Goal: Information Seeking & Learning: Learn about a topic

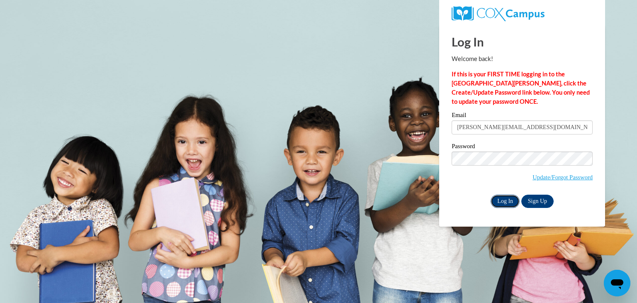
click at [503, 199] on input "Log In" at bounding box center [504, 200] width 29 height 13
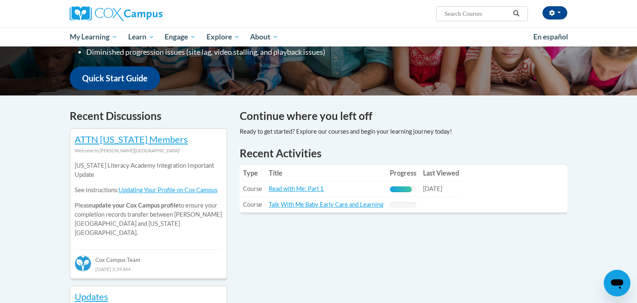
scroll to position [196, 0]
click at [298, 188] on link "Read with Me: Part 1" at bounding box center [296, 188] width 55 height 7
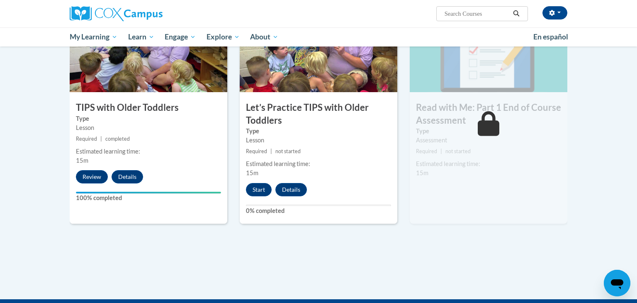
scroll to position [857, 0]
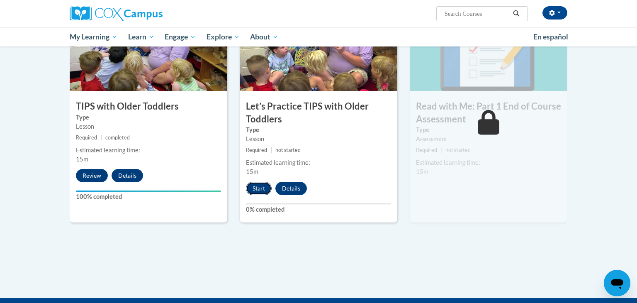
click at [257, 191] on button "Start" at bounding box center [259, 188] width 26 height 13
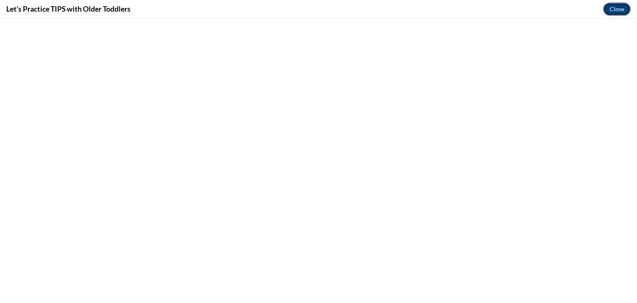
click at [612, 7] on button "Close" at bounding box center [617, 8] width 28 height 13
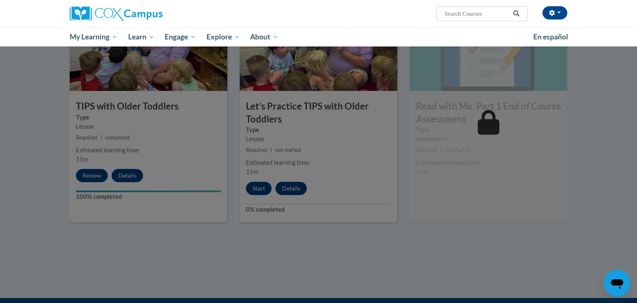
click at [260, 188] on div at bounding box center [318, 151] width 637 height 303
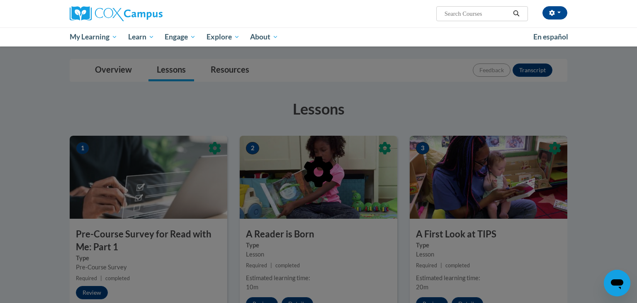
scroll to position [81, 0]
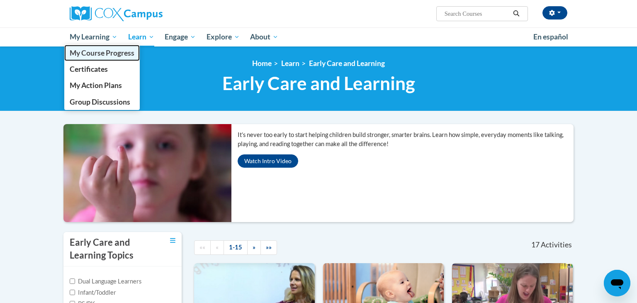
click at [94, 55] on span "My Course Progress" at bounding box center [102, 53] width 65 height 9
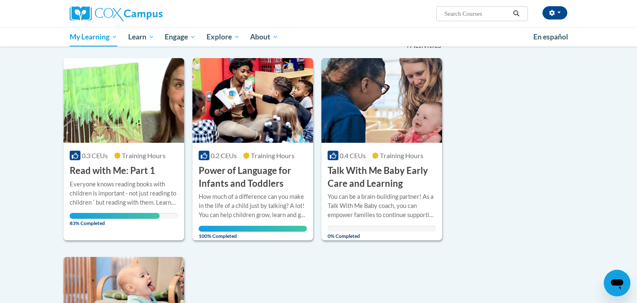
scroll to position [95, 0]
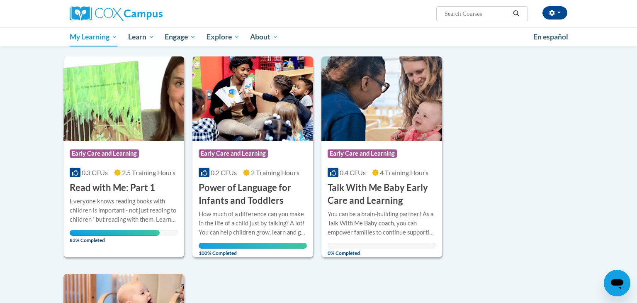
click at [95, 193] on h3 "Read with Me: Part 1" at bounding box center [112, 187] width 85 height 13
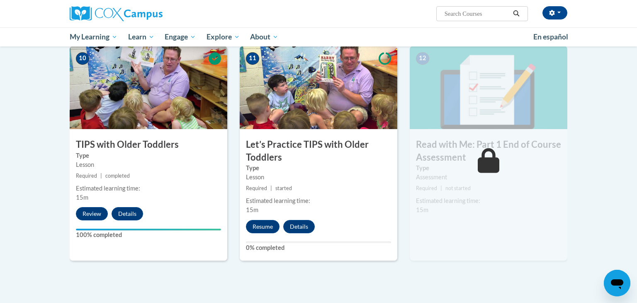
scroll to position [831, 0]
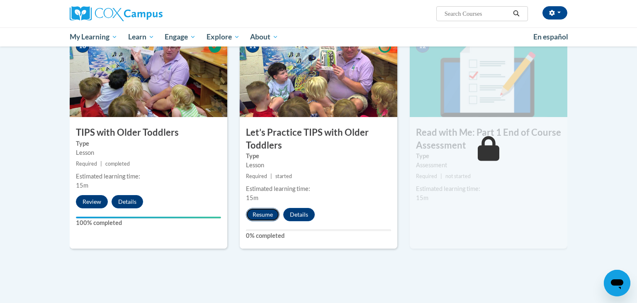
click at [260, 211] on button "Resume" at bounding box center [263, 214] width 34 height 13
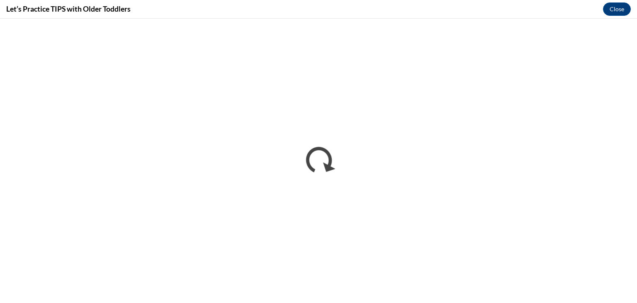
scroll to position [0, 0]
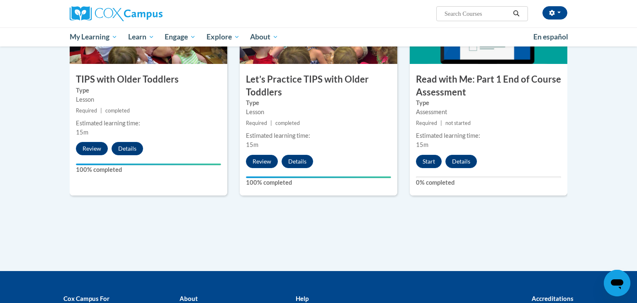
scroll to position [887, 0]
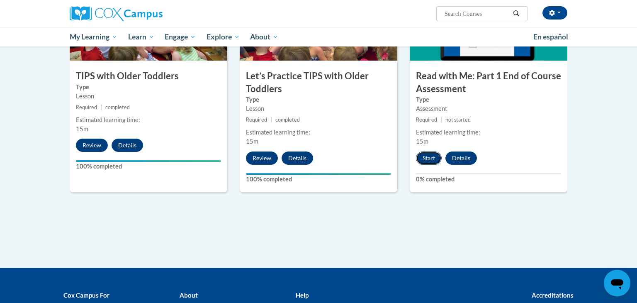
click at [426, 159] on button "Start" at bounding box center [429, 157] width 26 height 13
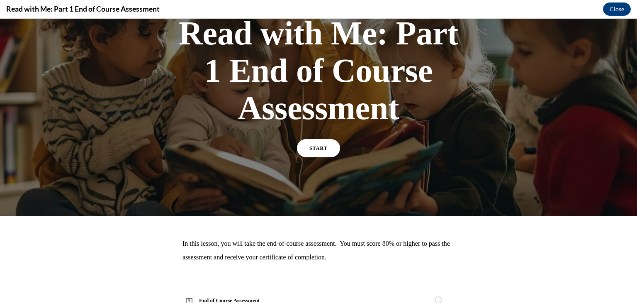
scroll to position [64, 0]
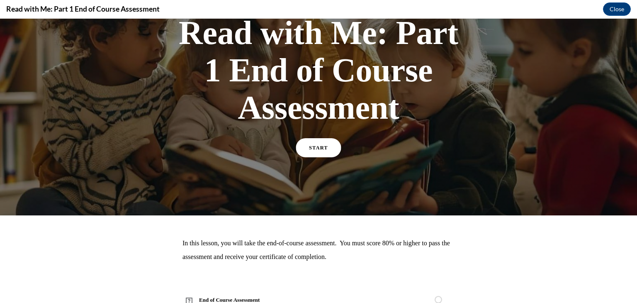
click at [320, 147] on span "START" at bounding box center [318, 148] width 19 height 6
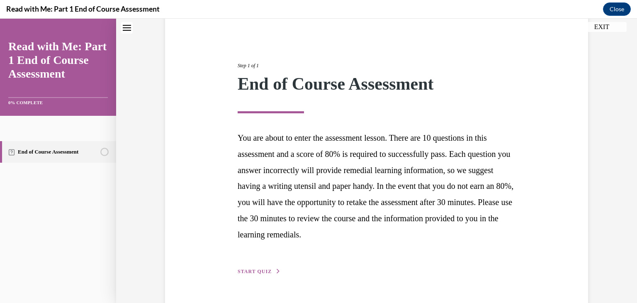
scroll to position [95, 0]
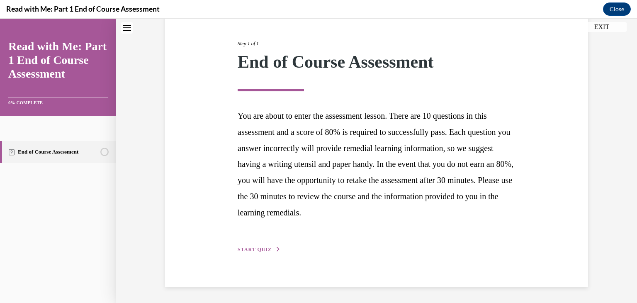
click at [255, 250] on span "START QUIZ" at bounding box center [255, 249] width 34 height 6
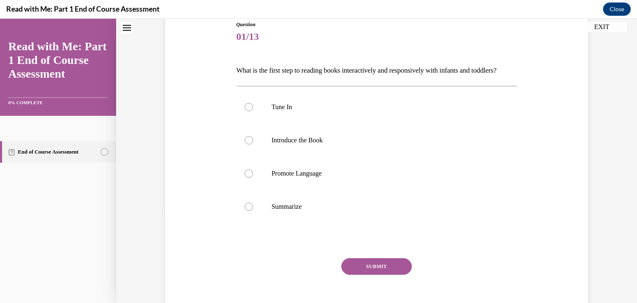
scroll to position [92, 0]
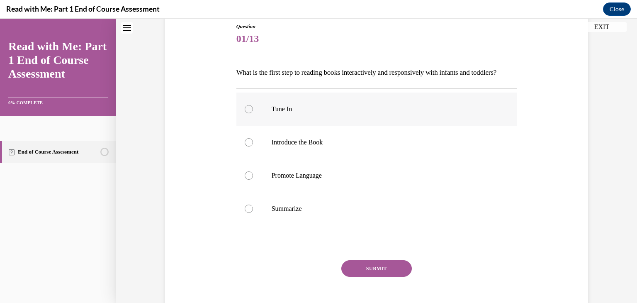
click at [244, 124] on label "Tune In" at bounding box center [376, 108] width 281 height 33
click at [245, 113] on input "Tune In" at bounding box center [249, 109] width 8 height 8
radio input "true"
click at [377, 277] on button "SUBMIT" at bounding box center [376, 268] width 70 height 17
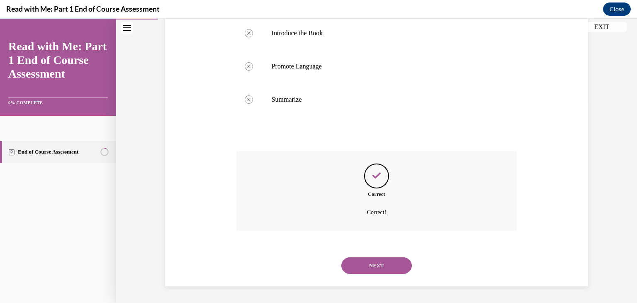
scroll to position [216, 0]
click at [561, 243] on div "Question 01/13 What is the first step to reading books interactively and respon…" at bounding box center [376, 87] width 427 height 397
click at [376, 272] on button "NEXT" at bounding box center [376, 265] width 70 height 17
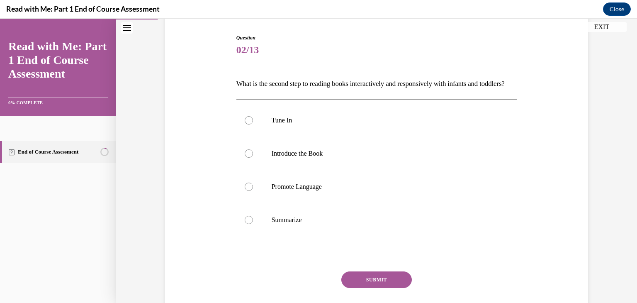
scroll to position [82, 0]
click at [248, 170] on label "Introduce the Book" at bounding box center [376, 152] width 281 height 33
click at [248, 157] on input "Introduce the Book" at bounding box center [249, 153] width 8 height 8
radio input "true"
click at [385, 287] on button "SUBMIT" at bounding box center [376, 279] width 70 height 17
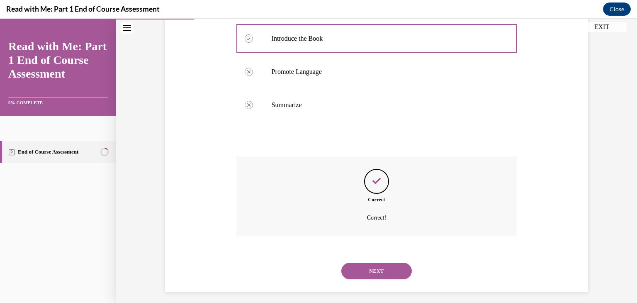
scroll to position [216, 0]
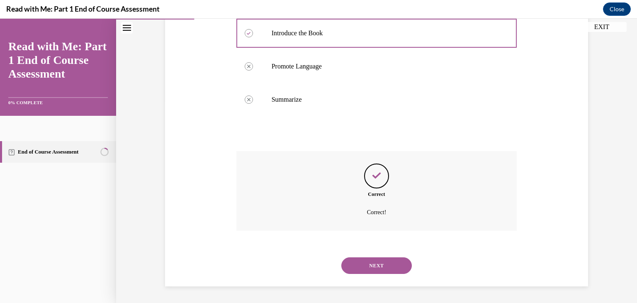
click at [381, 265] on button "NEXT" at bounding box center [376, 265] width 70 height 17
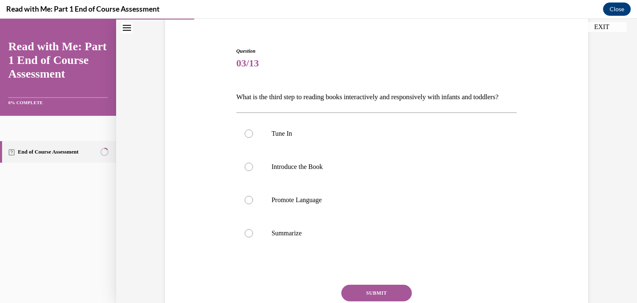
scroll to position [68, 0]
click at [257, 216] on label "Promote Language" at bounding box center [376, 199] width 281 height 33
click at [253, 204] on input "Promote Language" at bounding box center [249, 199] width 8 height 8
radio input "true"
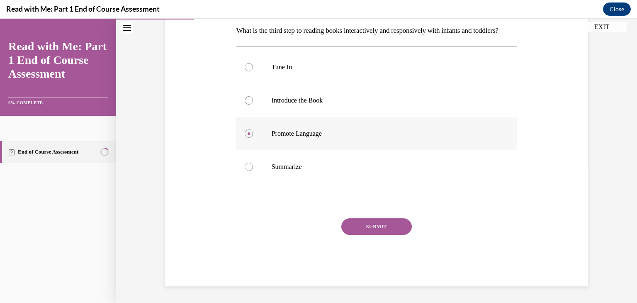
scroll to position [148, 0]
click at [373, 229] on button "SUBMIT" at bounding box center [376, 226] width 70 height 17
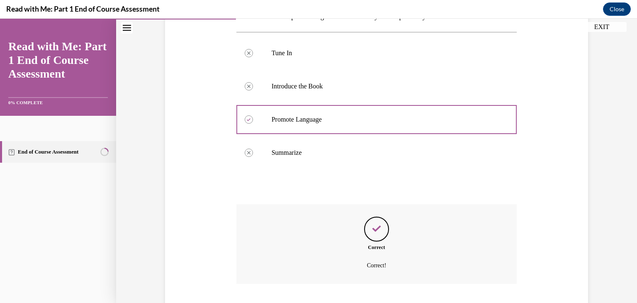
scroll to position [216, 0]
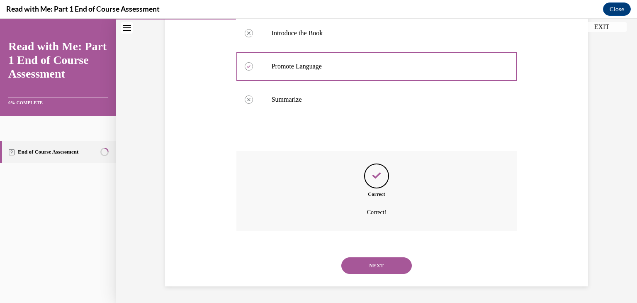
click at [585, 156] on div "Question 03/13 What is the third step to reading books interactively and respon…" at bounding box center [376, 87] width 427 height 397
click at [379, 264] on button "NEXT" at bounding box center [376, 265] width 70 height 17
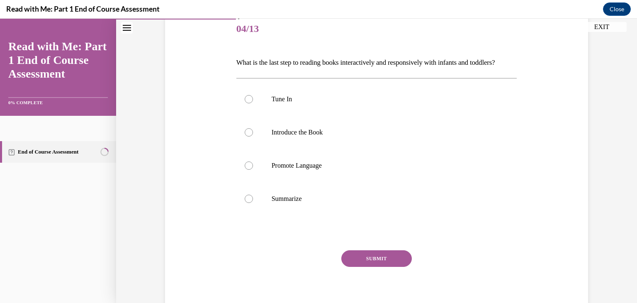
scroll to position [106, 0]
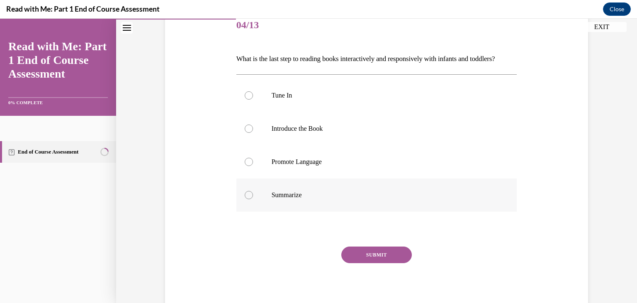
click at [252, 199] on div at bounding box center [249, 195] width 8 height 8
click at [252, 199] on input "Summarize" at bounding box center [249, 195] width 8 height 8
radio input "true"
click at [390, 263] on button "SUBMIT" at bounding box center [376, 254] width 70 height 17
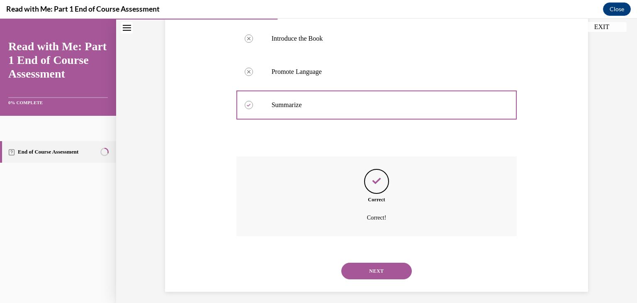
scroll to position [216, 0]
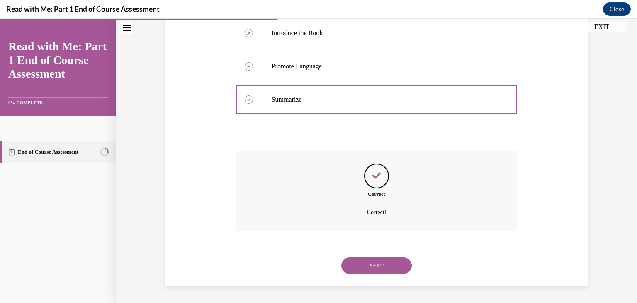
click at [370, 270] on button "NEXT" at bounding box center [376, 265] width 70 height 17
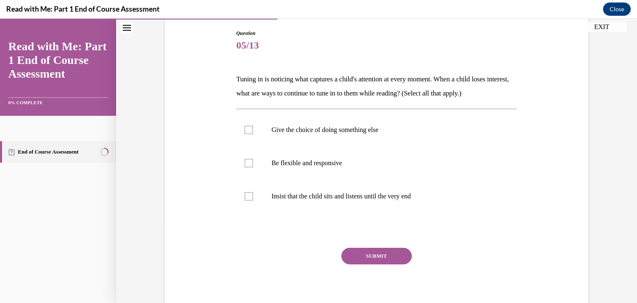
scroll to position [85, 0]
click at [249, 168] on label "Be flexible and responsive" at bounding box center [376, 163] width 281 height 33
click at [249, 168] on input "Be flexible and responsive" at bounding box center [249, 163] width 8 height 8
checkbox input "true"
click at [250, 131] on div at bounding box center [249, 130] width 8 height 8
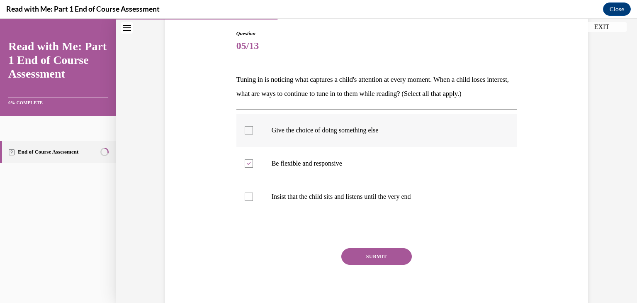
click at [250, 131] on input "Give the choice of doing something else" at bounding box center [249, 130] width 8 height 8
checkbox input "true"
click at [387, 260] on button "SUBMIT" at bounding box center [376, 256] width 70 height 17
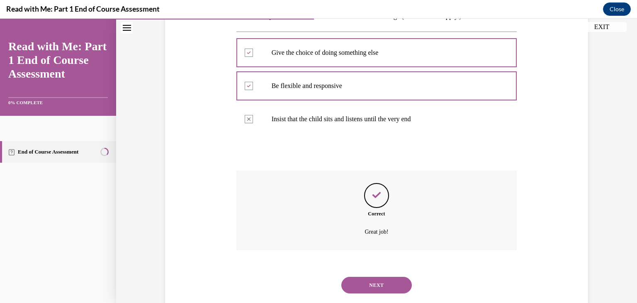
scroll to position [182, 0]
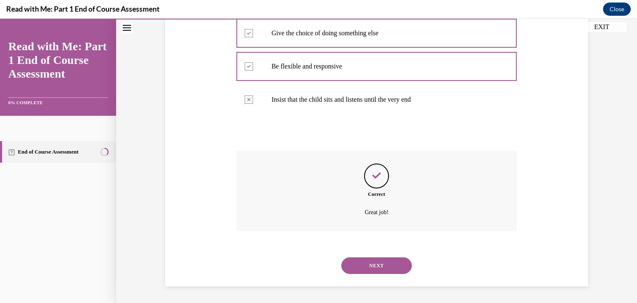
click at [381, 266] on button "NEXT" at bounding box center [376, 265] width 70 height 17
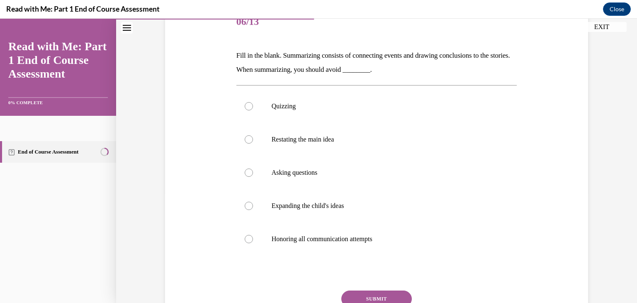
scroll to position [111, 0]
click at [246, 108] on div at bounding box center [249, 105] width 8 height 8
click at [246, 108] on input "Quizzing" at bounding box center [249, 105] width 8 height 8
radio input "true"
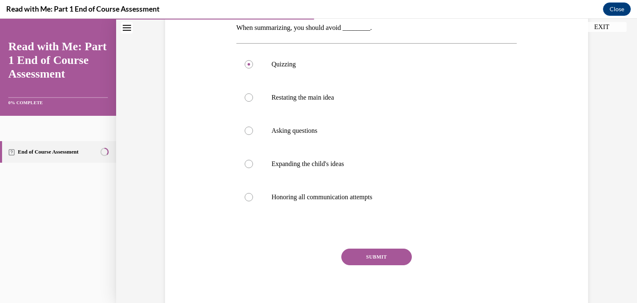
click at [379, 256] on button "SUBMIT" at bounding box center [376, 256] width 70 height 17
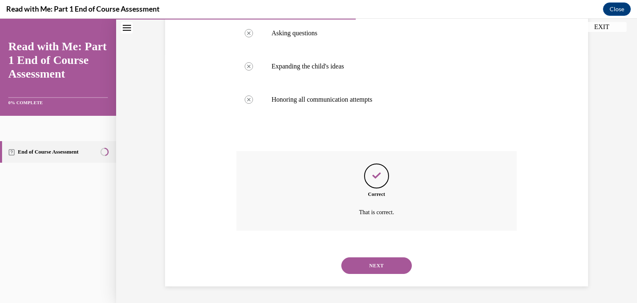
click at [373, 272] on button "NEXT" at bounding box center [376, 265] width 70 height 17
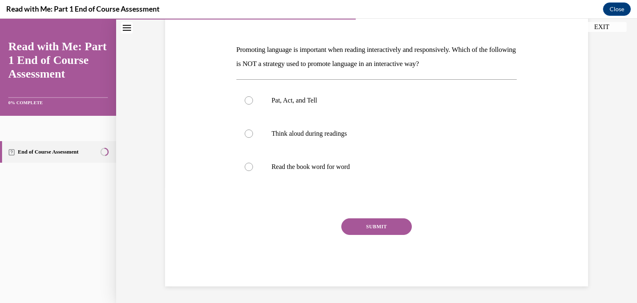
scroll to position [92, 0]
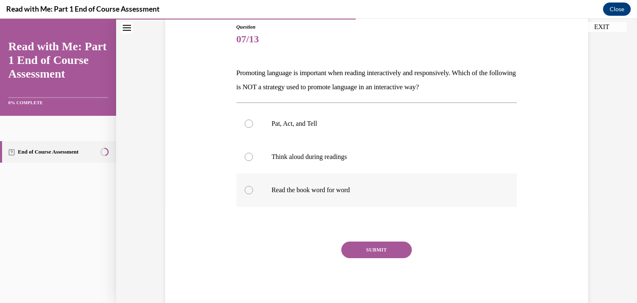
click at [244, 203] on label "Read the book word for word" at bounding box center [376, 189] width 281 height 33
click at [245, 194] on input "Read the book word for word" at bounding box center [249, 190] width 8 height 8
radio input "true"
click at [381, 256] on button "SUBMIT" at bounding box center [376, 249] width 70 height 17
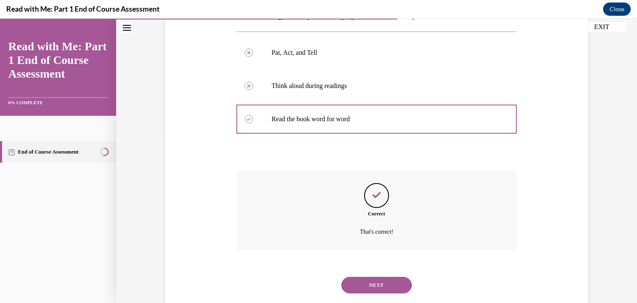
scroll to position [182, 0]
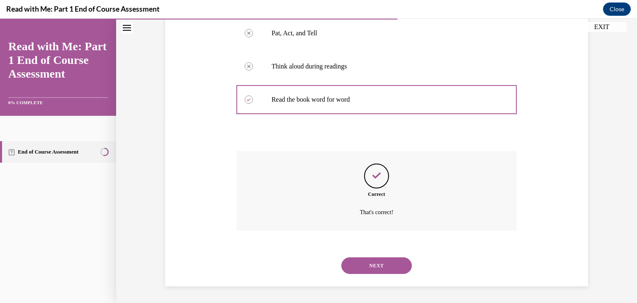
click at [380, 270] on button "NEXT" at bounding box center [376, 265] width 70 height 17
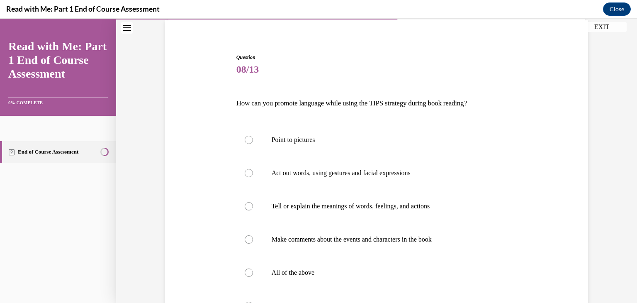
scroll to position [59, 0]
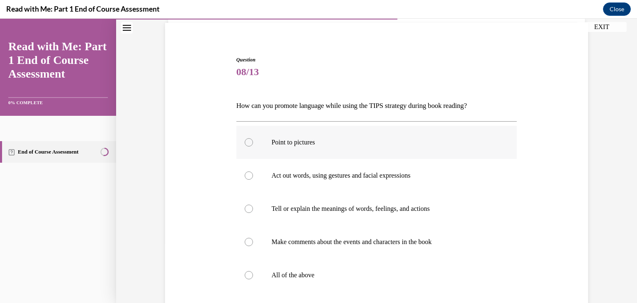
click at [252, 143] on div at bounding box center [249, 142] width 8 height 8
click at [252, 143] on input "Point to pictures" at bounding box center [249, 142] width 8 height 8
radio input "true"
click at [251, 175] on div at bounding box center [249, 175] width 8 height 8
click at [251, 175] on input "Act out words, using gestures and facial expressions" at bounding box center [249, 175] width 8 height 8
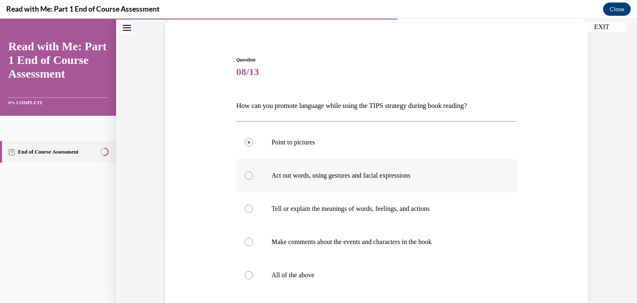
radio input "true"
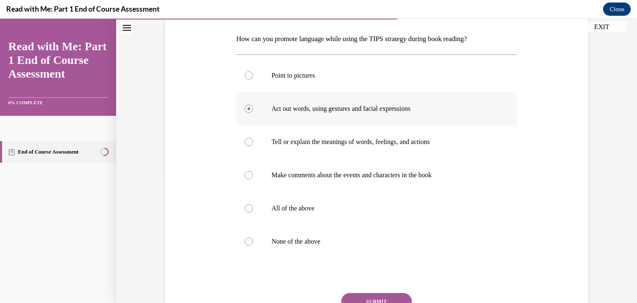
scroll to position [128, 0]
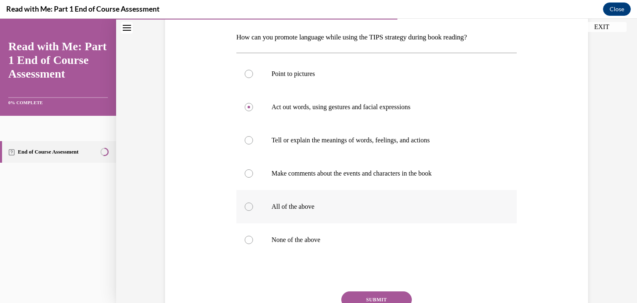
click at [247, 209] on div at bounding box center [249, 206] width 8 height 8
click at [247, 209] on input "All of the above" at bounding box center [249, 206] width 8 height 8
radio input "true"
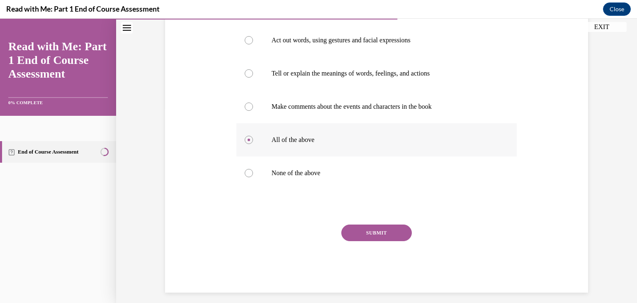
scroll to position [195, 0]
click at [385, 238] on button "SUBMIT" at bounding box center [376, 232] width 70 height 17
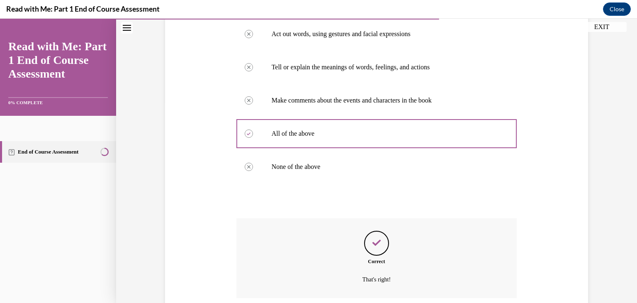
scroll to position [267, 0]
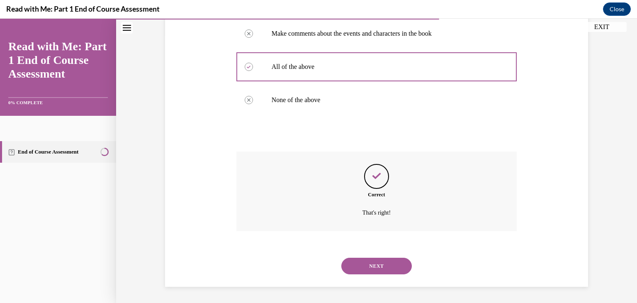
click at [380, 273] on button "NEXT" at bounding box center [376, 265] width 70 height 17
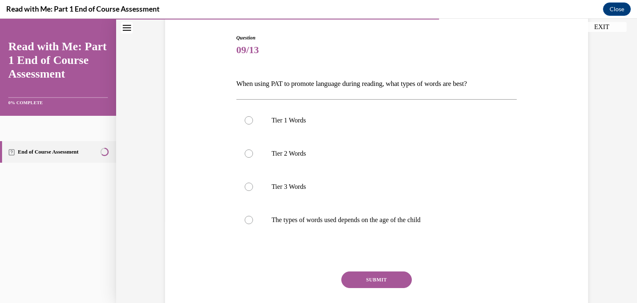
scroll to position [82, 0]
click at [248, 225] on label "The types of words used depends on the age of the child" at bounding box center [376, 218] width 281 height 33
click at [248, 223] on input "The types of words used depends on the age of the child" at bounding box center [249, 219] width 8 height 8
radio input "true"
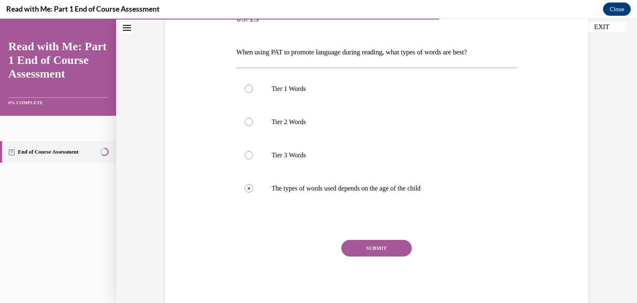
click at [370, 251] on button "SUBMIT" at bounding box center [376, 248] width 70 height 17
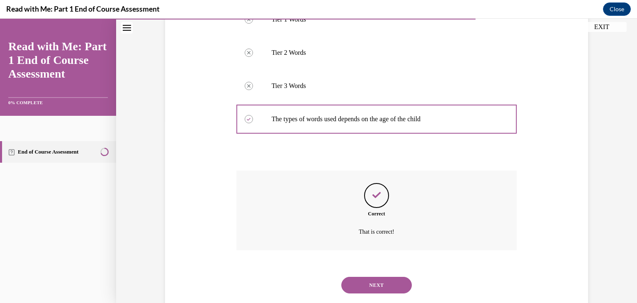
scroll to position [201, 0]
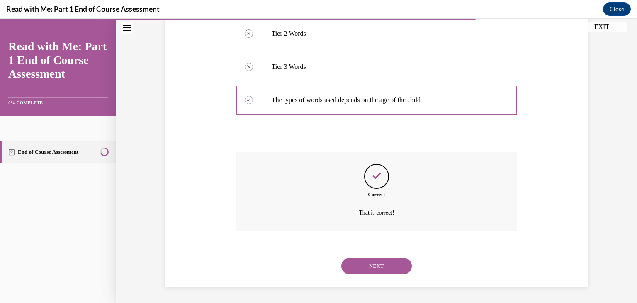
click at [378, 266] on button "NEXT" at bounding box center [376, 265] width 70 height 17
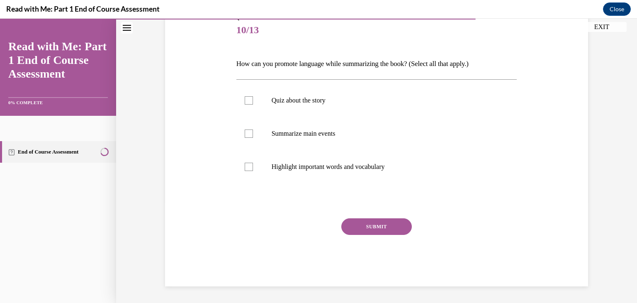
scroll to position [92, 0]
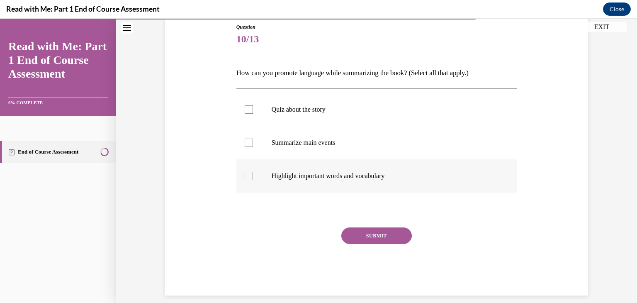
click at [245, 180] on label "Highlight important words and vocabulary" at bounding box center [376, 175] width 281 height 33
click at [245, 180] on input "Highlight important words and vocabulary" at bounding box center [249, 176] width 8 height 8
checkbox input "true"
click at [249, 144] on div at bounding box center [249, 142] width 8 height 8
click at [249, 144] on input "Summarize main events" at bounding box center [249, 142] width 8 height 8
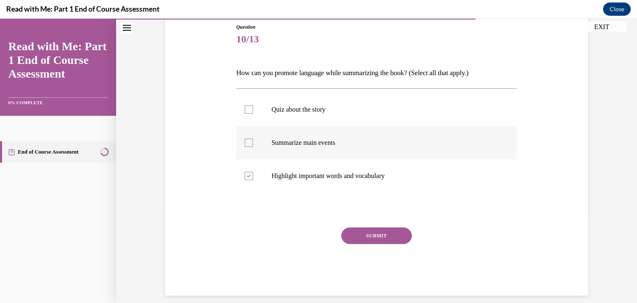
checkbox input "true"
click at [379, 235] on button "SUBMIT" at bounding box center [376, 235] width 70 height 17
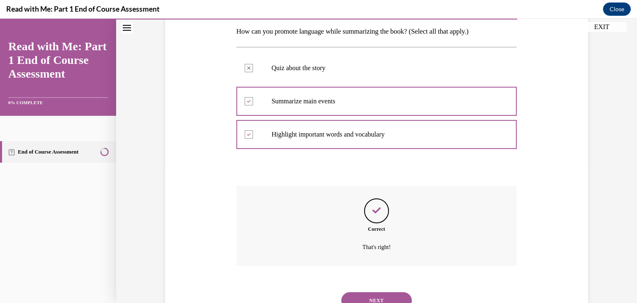
scroll to position [168, 0]
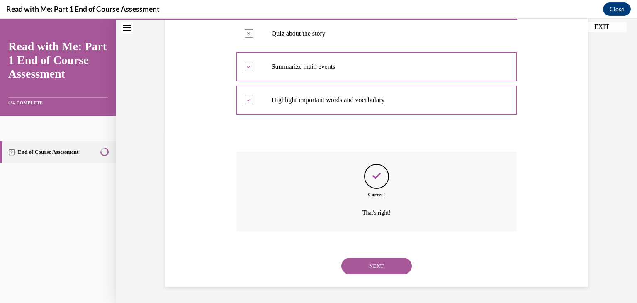
click at [386, 270] on button "NEXT" at bounding box center [376, 265] width 70 height 17
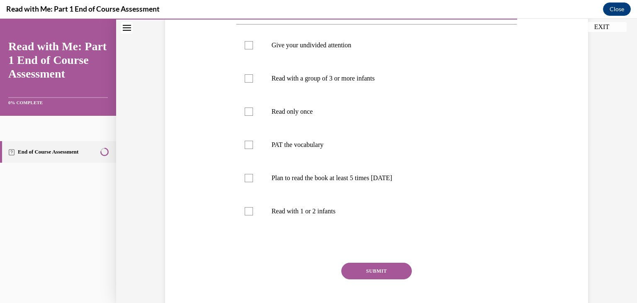
scroll to position [160, 0]
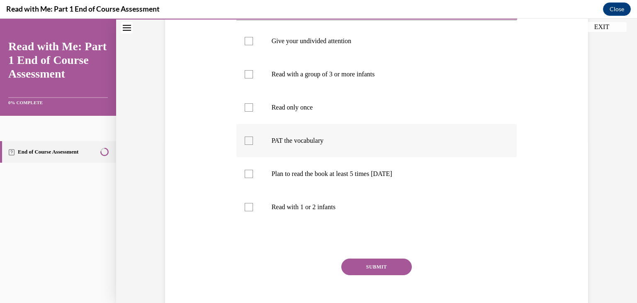
click at [242, 146] on label "PAT the vocabulary" at bounding box center [376, 140] width 281 height 33
click at [245, 145] on input "PAT the vocabulary" at bounding box center [249, 140] width 8 height 8
checkbox input "true"
click at [253, 177] on div at bounding box center [249, 174] width 8 height 8
click at [253, 177] on input "Plan to read the book at least 5 times in 2 weeks" at bounding box center [249, 174] width 8 height 8
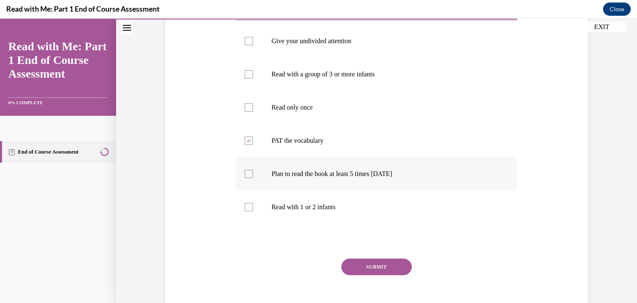
checkbox input "true"
click at [250, 212] on label "Read with 1 or 2 infants" at bounding box center [376, 206] width 281 height 33
click at [250, 211] on input "Read with 1 or 2 infants" at bounding box center [249, 207] width 8 height 8
checkbox input "true"
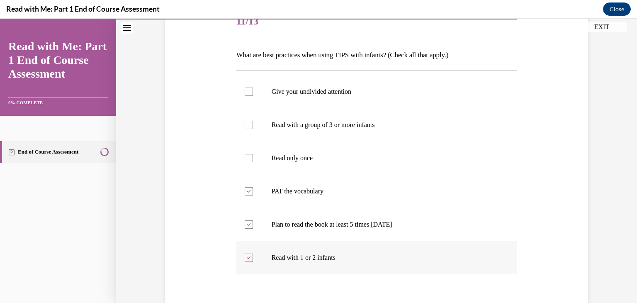
scroll to position [109, 0]
click at [245, 88] on div at bounding box center [249, 92] width 8 height 8
click at [245, 88] on input "Give your undivided attention" at bounding box center [249, 92] width 8 height 8
checkbox input "true"
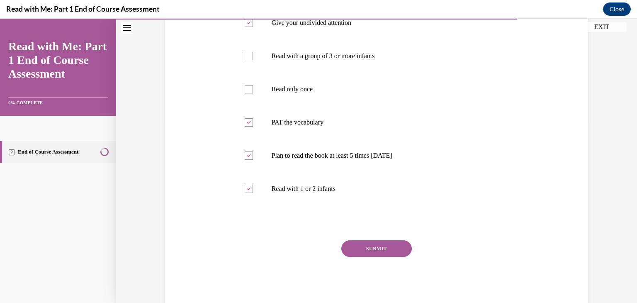
click at [374, 255] on button "SUBMIT" at bounding box center [376, 248] width 70 height 17
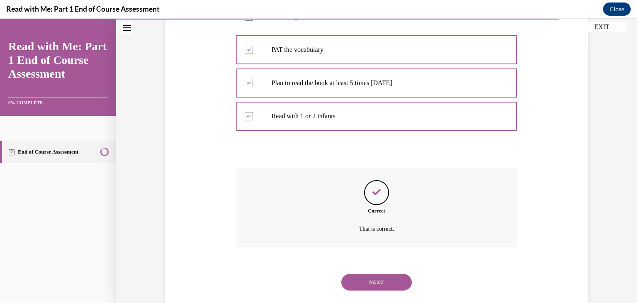
scroll to position [267, 0]
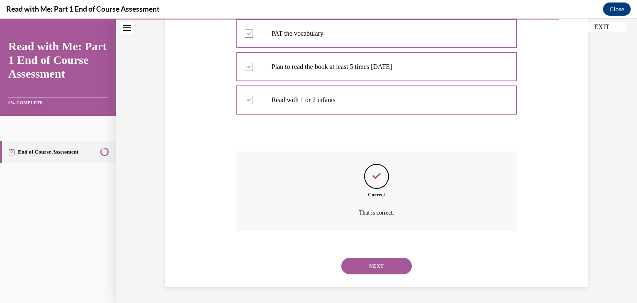
click at [379, 273] on button "NEXT" at bounding box center [376, 265] width 70 height 17
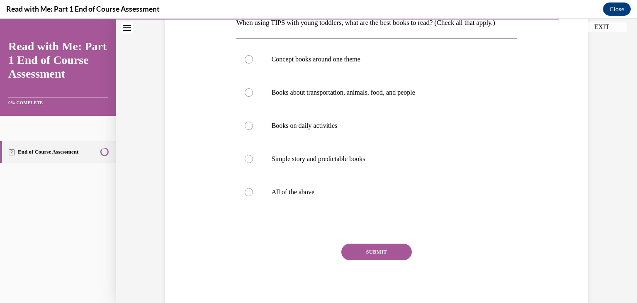
scroll to position [143, 0]
click at [245, 194] on div at bounding box center [249, 191] width 8 height 8
click at [245, 194] on input "All of the above" at bounding box center [249, 191] width 8 height 8
radio input "true"
click at [385, 255] on button "SUBMIT" at bounding box center [376, 251] width 70 height 17
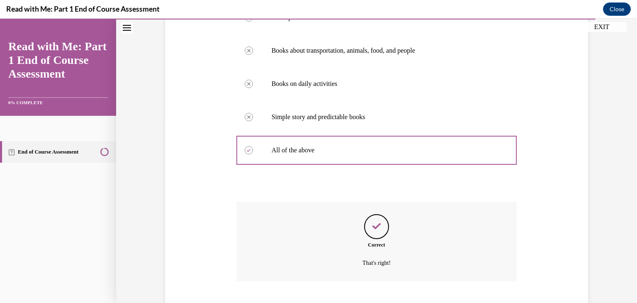
scroll to position [234, 0]
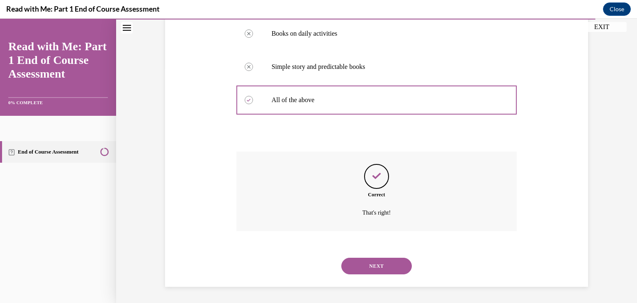
click at [383, 271] on button "NEXT" at bounding box center [376, 265] width 70 height 17
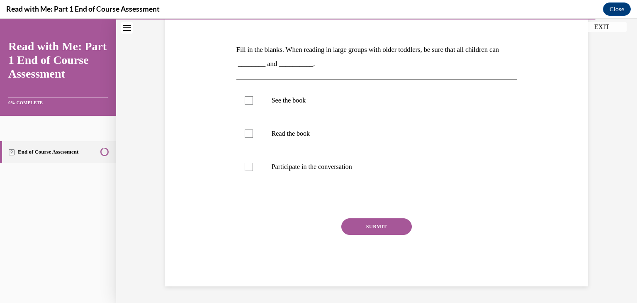
scroll to position [92, 0]
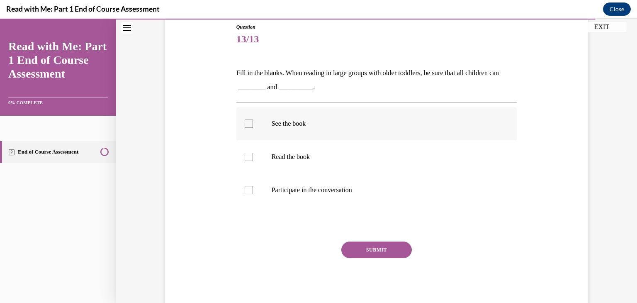
click at [251, 125] on div at bounding box center [249, 123] width 8 height 8
click at [251, 125] on input "See the book" at bounding box center [249, 123] width 8 height 8
checkbox input "true"
click at [250, 197] on label "Participate in the conversation" at bounding box center [376, 189] width 281 height 33
click at [250, 194] on input "Participate in the conversation" at bounding box center [249, 190] width 8 height 8
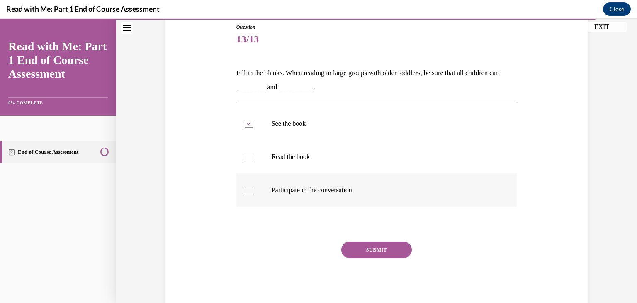
checkbox input "true"
click at [391, 255] on button "SUBMIT" at bounding box center [376, 249] width 70 height 17
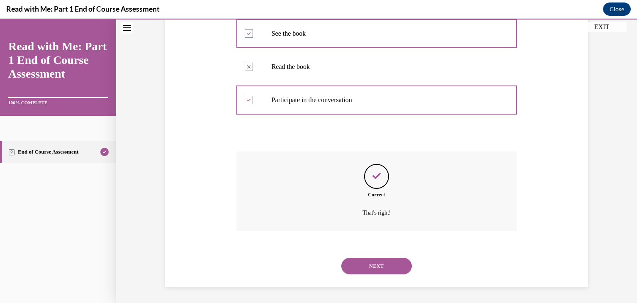
scroll to position [182, 0]
click at [386, 270] on button "NEXT" at bounding box center [376, 265] width 70 height 17
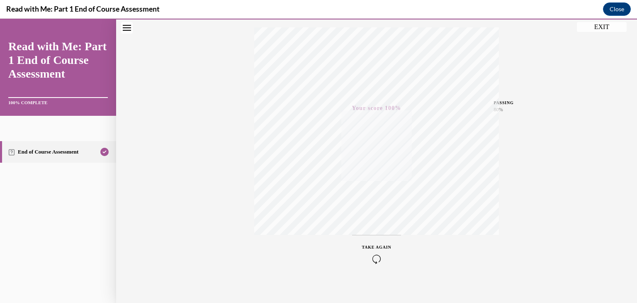
scroll to position [141, 0]
click at [601, 30] on button "EXIT" at bounding box center [602, 27] width 50 height 10
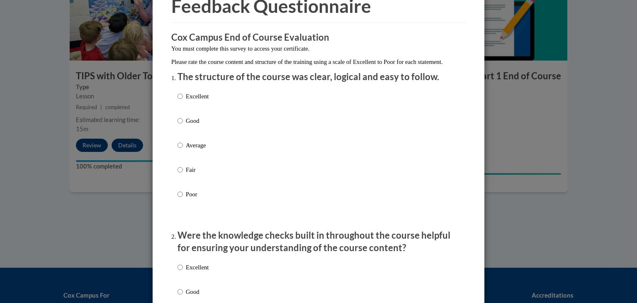
scroll to position [50, 0]
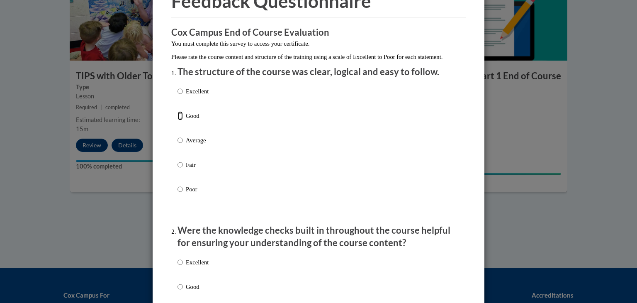
click at [180, 120] on input "Good" at bounding box center [179, 115] width 5 height 9
radio input "true"
click at [179, 96] on input "Excellent" at bounding box center [179, 91] width 5 height 9
radio input "true"
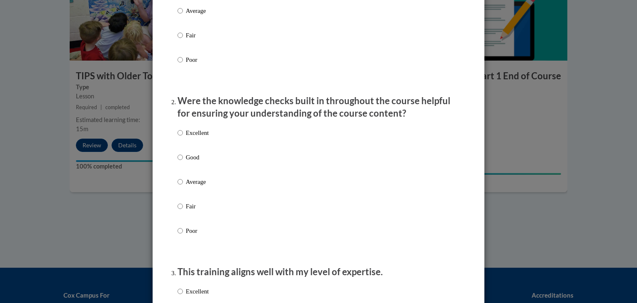
scroll to position [189, 0]
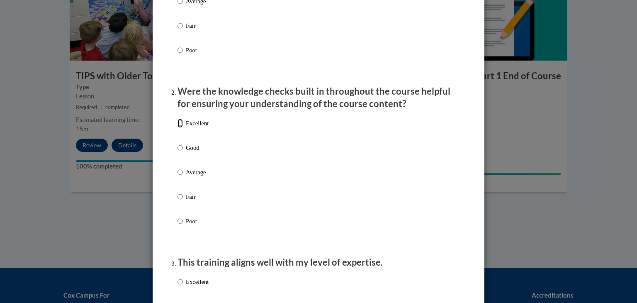
click at [182, 128] on input "Excellent" at bounding box center [179, 123] width 5 height 9
radio input "true"
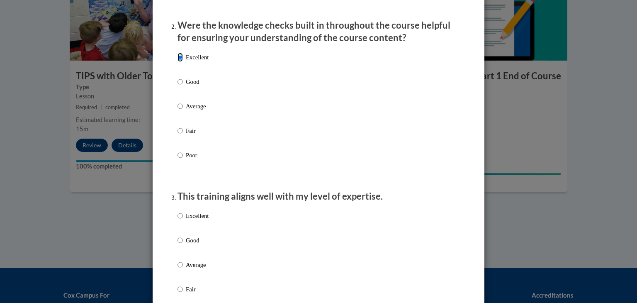
scroll to position [321, 0]
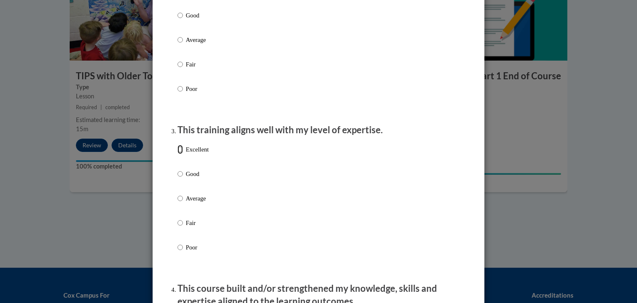
click at [182, 154] on input "Excellent" at bounding box center [179, 149] width 5 height 9
radio input "true"
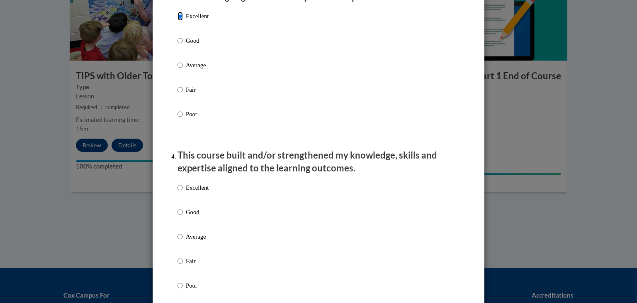
scroll to position [454, 0]
click at [181, 192] on input "Excellent" at bounding box center [179, 187] width 5 height 9
radio input "true"
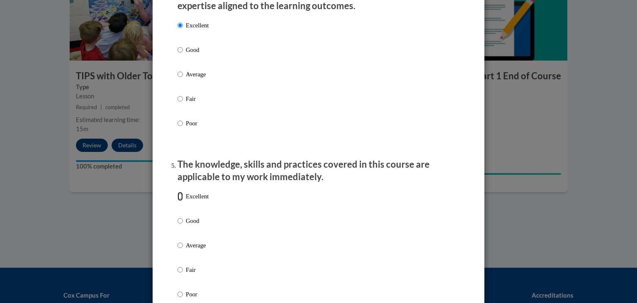
click at [180, 201] on input "Excellent" at bounding box center [179, 196] width 5 height 9
radio input "true"
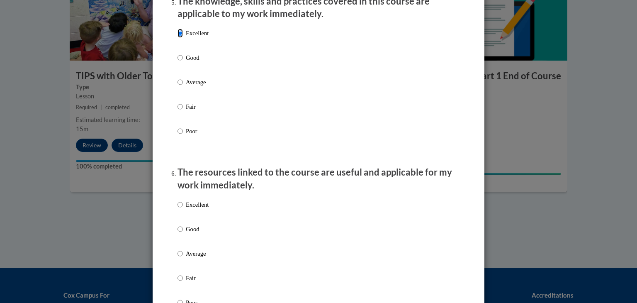
scroll to position [781, 0]
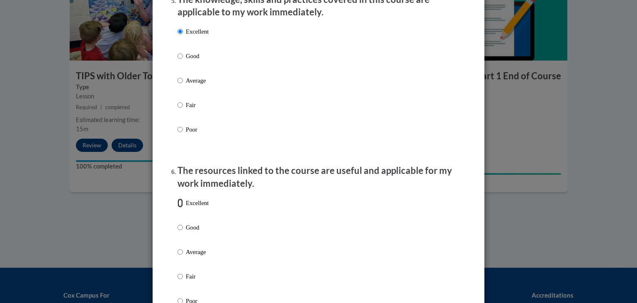
click at [181, 207] on input "Excellent" at bounding box center [179, 202] width 5 height 9
radio input "true"
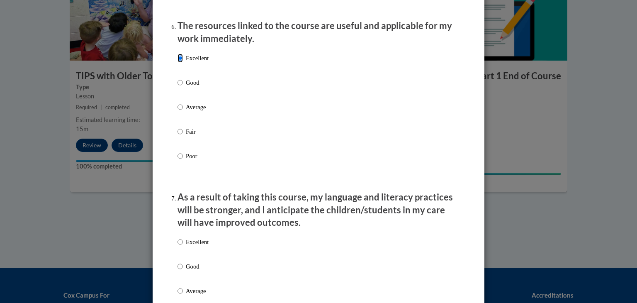
scroll to position [947, 0]
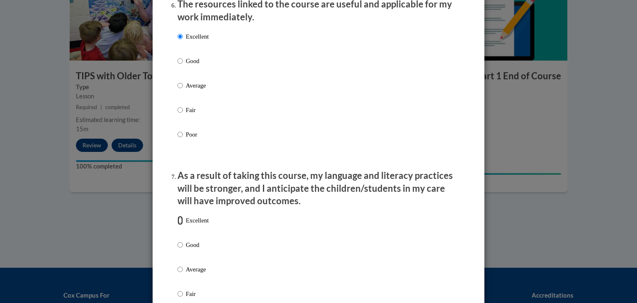
click at [182, 225] on input "Excellent" at bounding box center [179, 220] width 5 height 9
radio input "true"
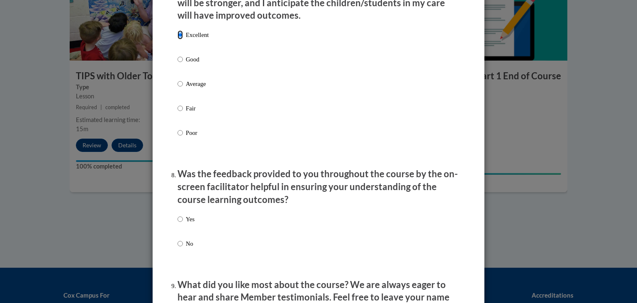
scroll to position [1133, 0]
click at [178, 223] on input "Yes" at bounding box center [179, 218] width 5 height 9
radio input "true"
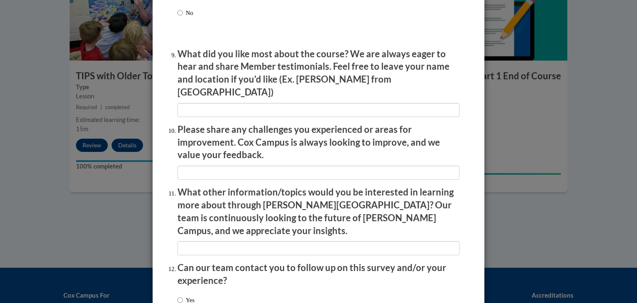
scroll to position [1424, 0]
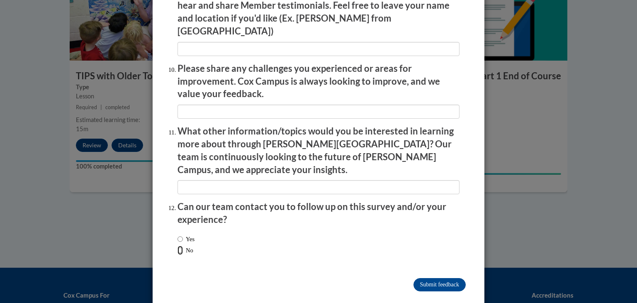
click at [180, 245] on input "No" at bounding box center [179, 249] width 5 height 9
radio input "true"
click at [180, 234] on input "Yes" at bounding box center [179, 238] width 5 height 9
radio input "true"
click at [440, 278] on input "Submit feedback" at bounding box center [439, 284] width 52 height 13
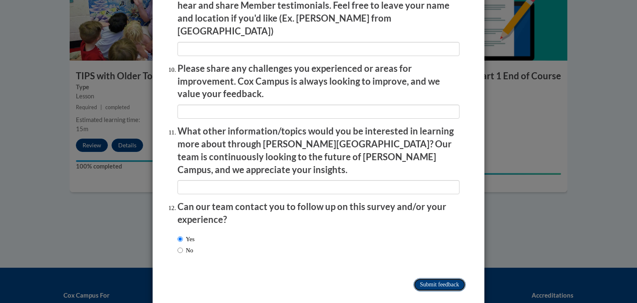
click at [432, 278] on input "Submitting" at bounding box center [439, 284] width 52 height 13
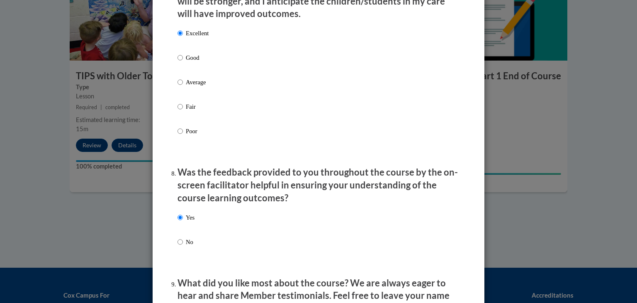
scroll to position [1035, 0]
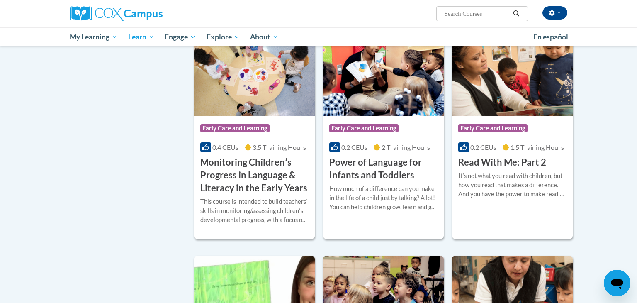
scroll to position [693, 0]
click at [479, 169] on h3 "Read With Me: Part 2" at bounding box center [502, 162] width 88 height 13
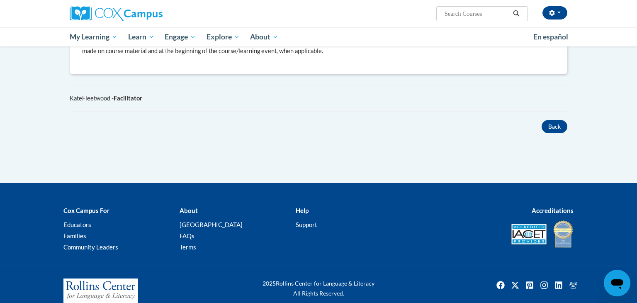
scroll to position [420, 0]
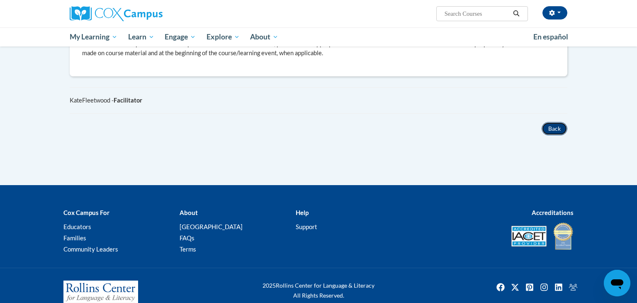
click at [549, 126] on button "Back" at bounding box center [554, 128] width 26 height 13
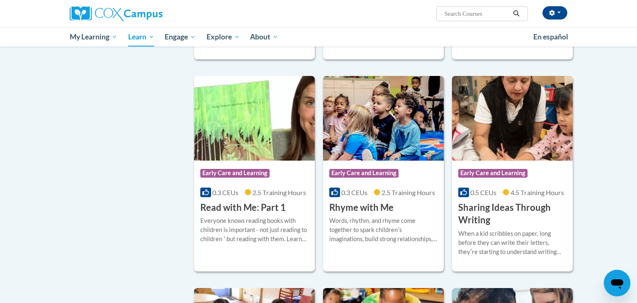
scroll to position [874, 0]
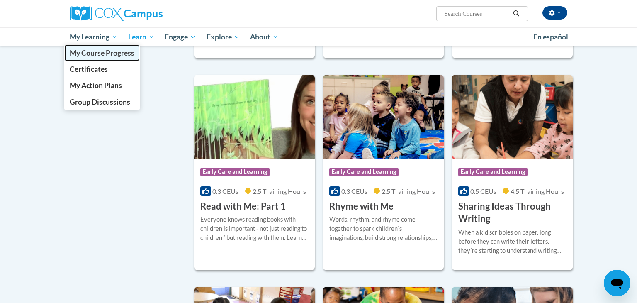
click at [81, 51] on span "My Course Progress" at bounding box center [102, 53] width 65 height 9
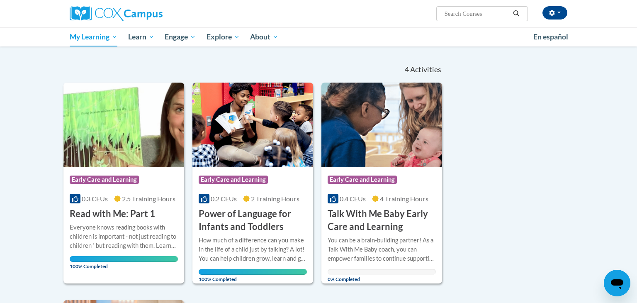
scroll to position [65, 0]
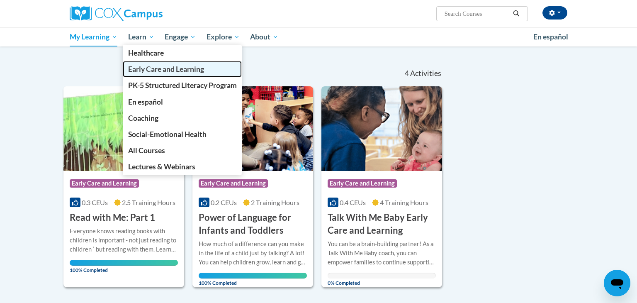
click at [147, 66] on span "Early Care and Learning" at bounding box center [166, 69] width 76 height 9
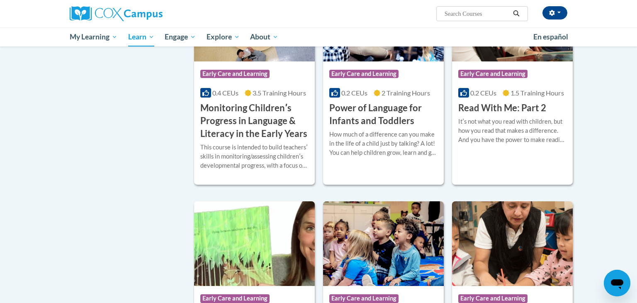
scroll to position [747, 0]
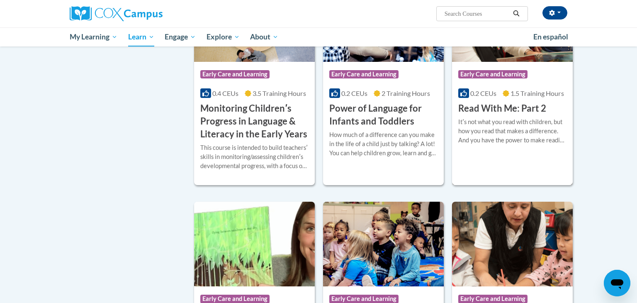
click at [499, 115] on h3 "Read With Me: Part 2" at bounding box center [502, 108] width 88 height 13
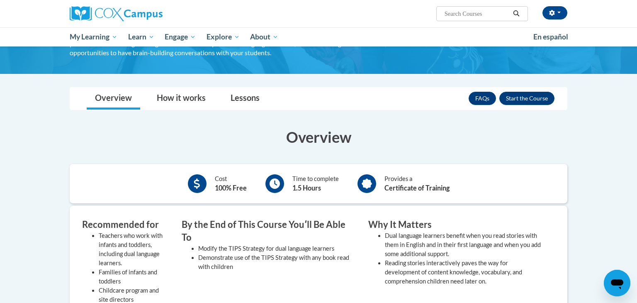
scroll to position [78, 0]
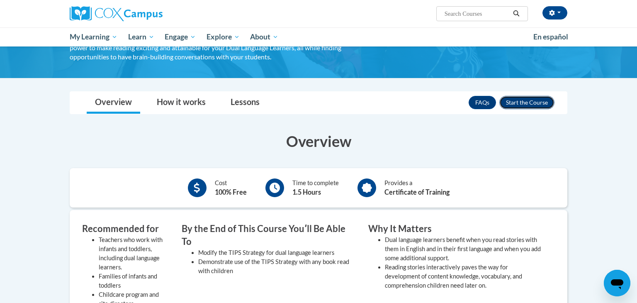
click at [525, 97] on button "Enroll" at bounding box center [526, 102] width 55 height 13
